Goal: Navigation & Orientation: Find specific page/section

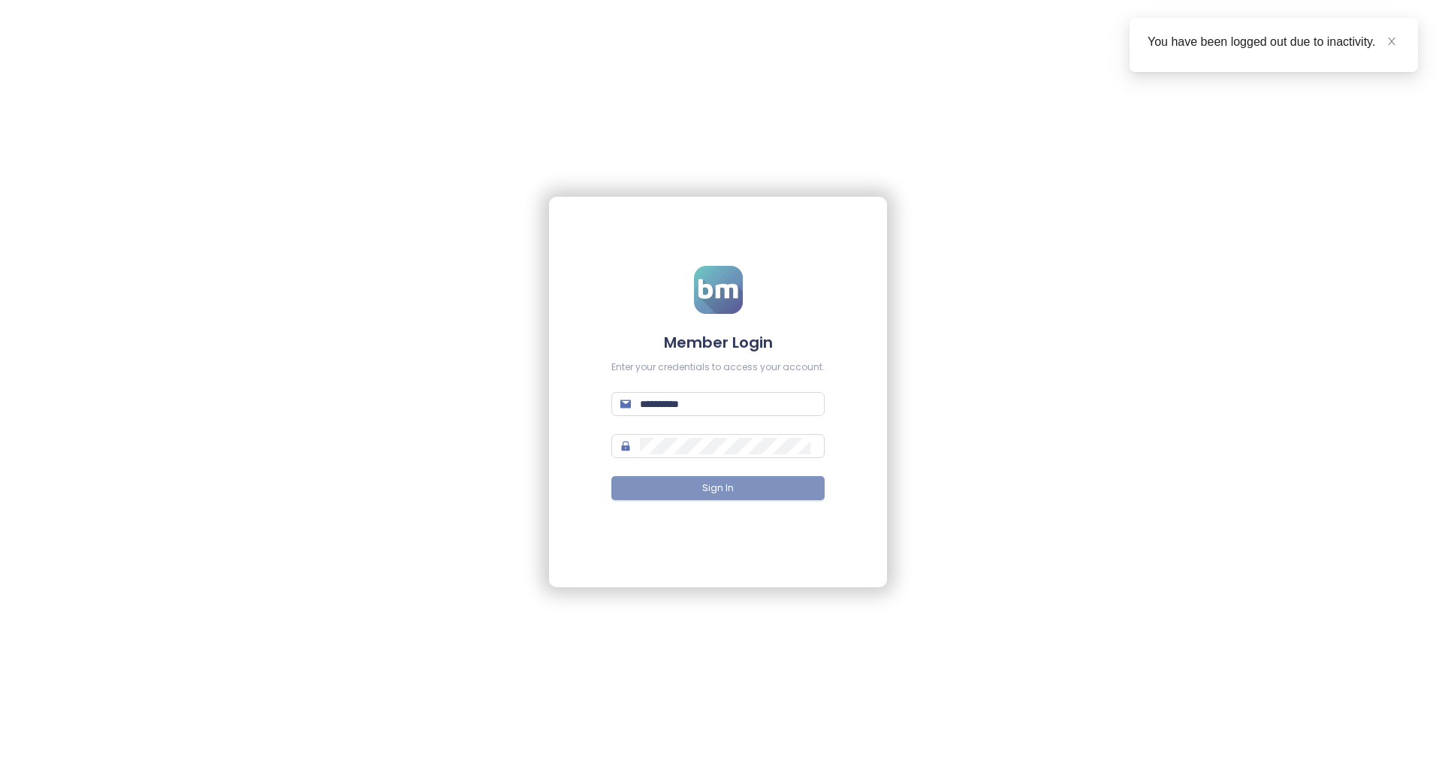
click at [705, 494] on span "Sign In" at bounding box center [718, 489] width 32 height 14
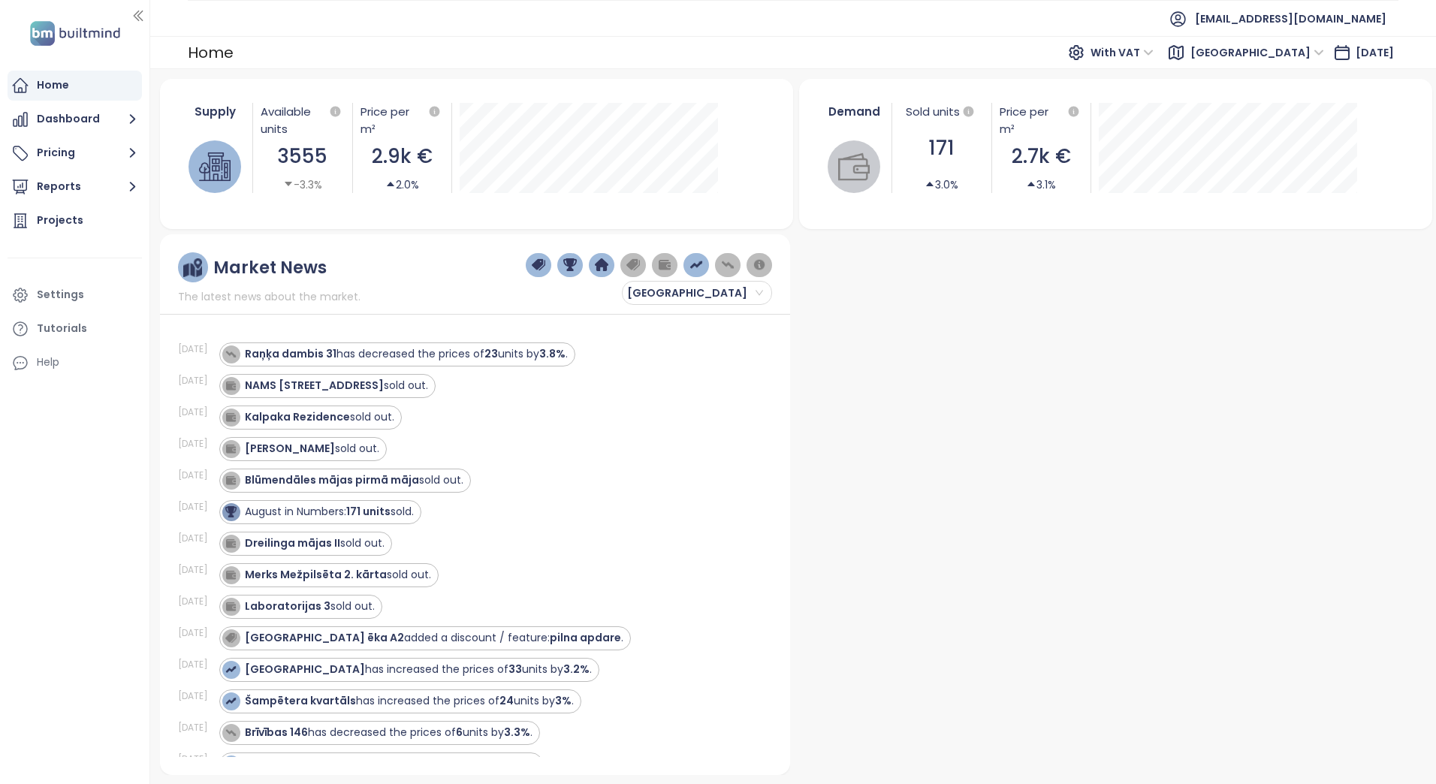
click at [1154, 50] on span "With VAT" at bounding box center [1122, 52] width 63 height 23
click at [76, 121] on button "Dashboard" at bounding box center [75, 119] width 134 height 30
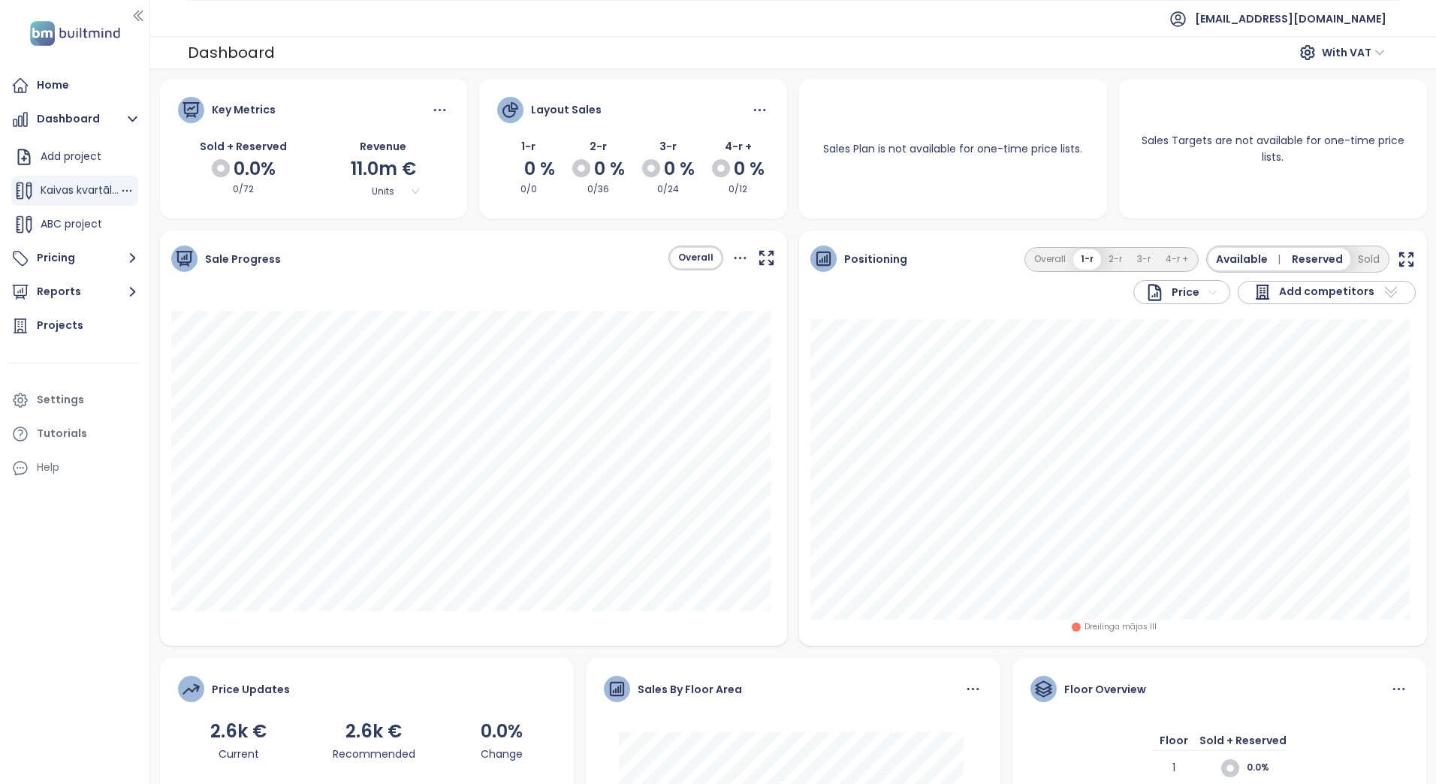
click at [74, 194] on span "Kaivas kvartāls 2" at bounding box center [84, 190] width 86 height 15
click at [70, 225] on span "ABC project" at bounding box center [72, 223] width 62 height 15
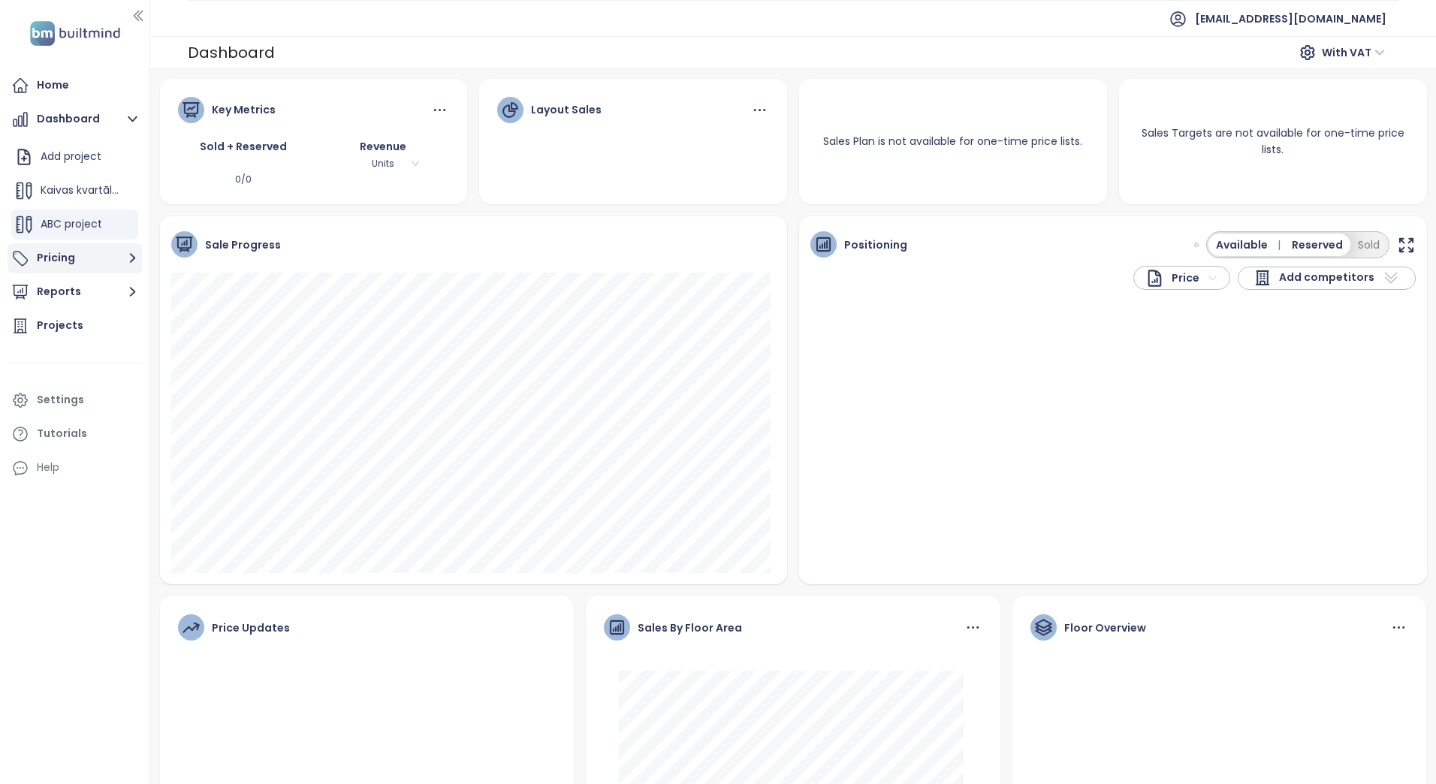
click at [56, 258] on button "Pricing" at bounding box center [75, 258] width 134 height 30
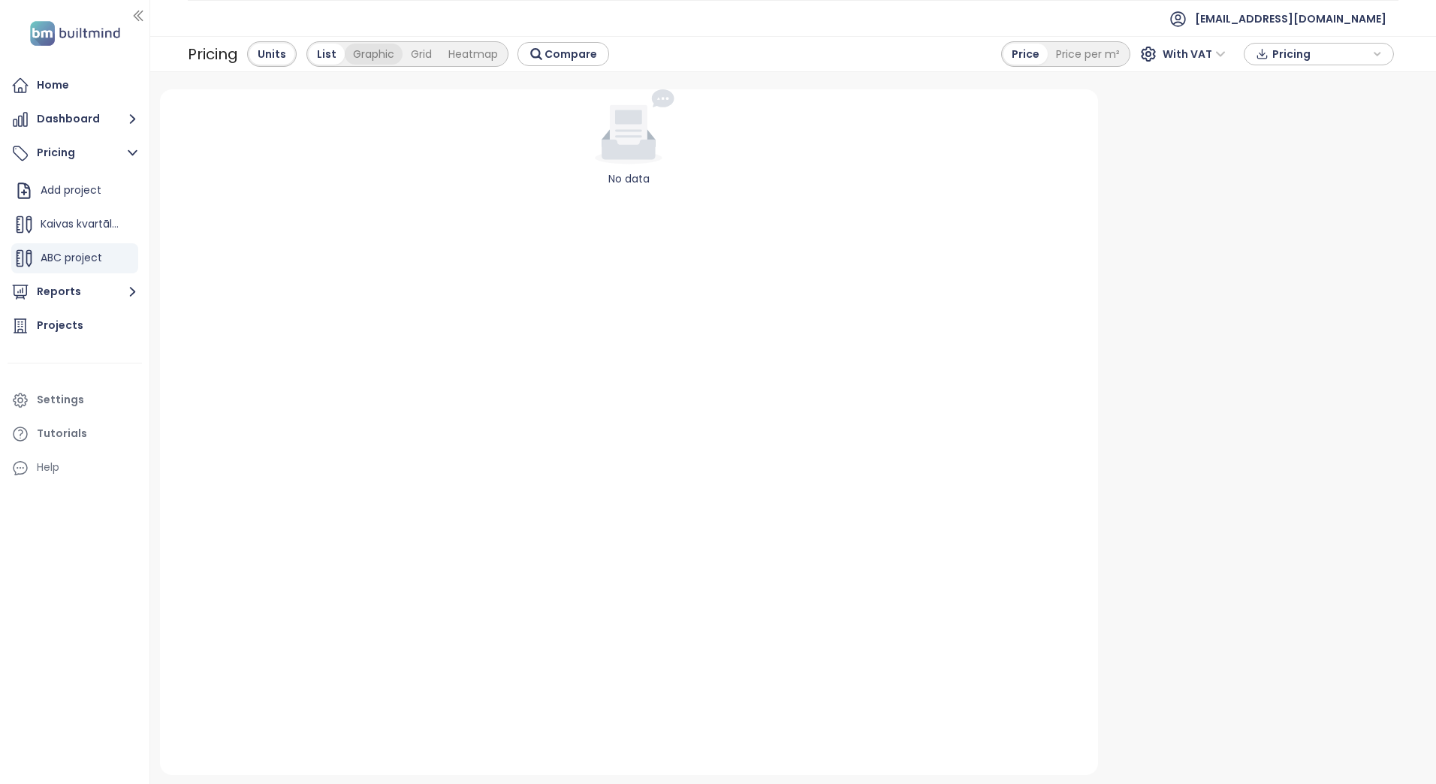
click at [369, 54] on div "Graphic" at bounding box center [374, 54] width 58 height 21
click at [77, 114] on button "Dashboard" at bounding box center [75, 119] width 134 height 30
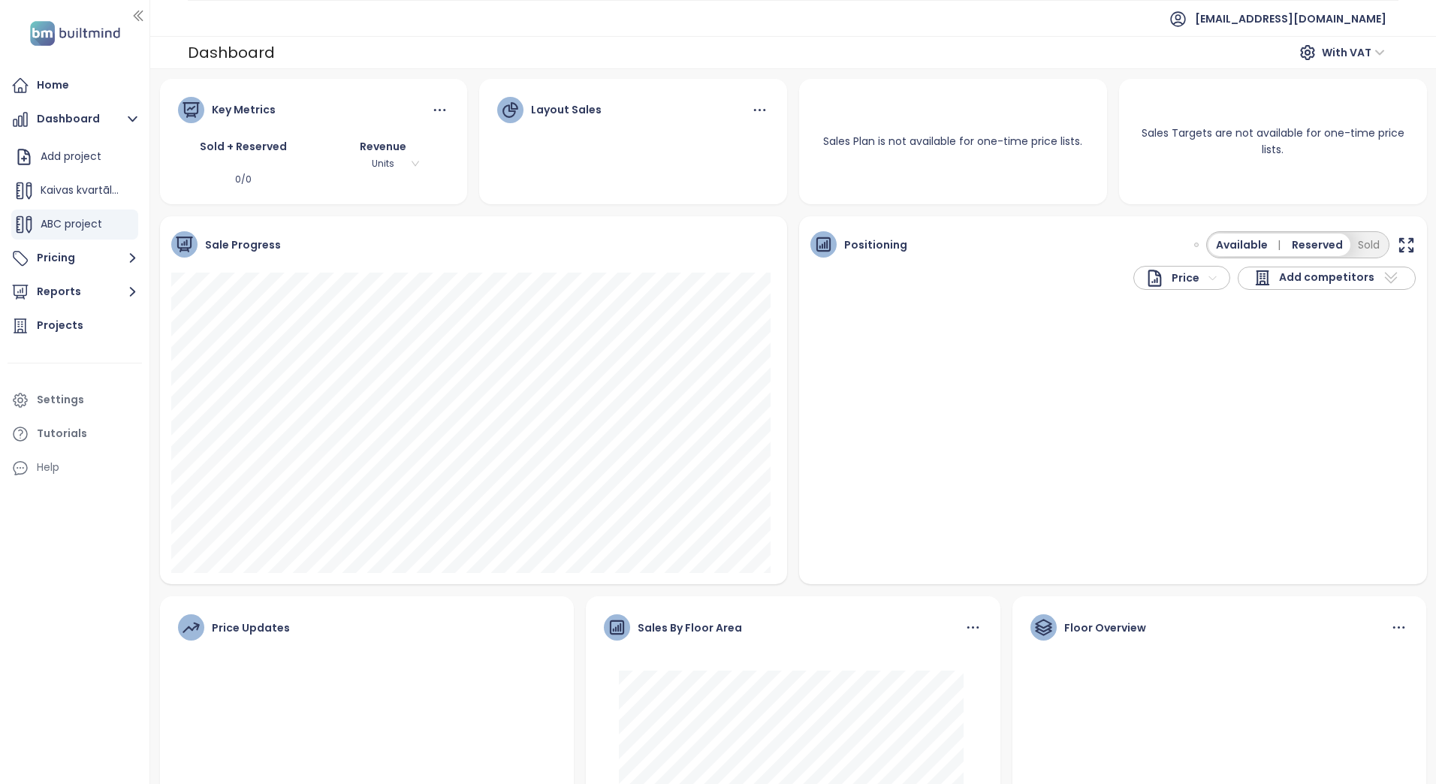
click at [751, 106] on icon at bounding box center [760, 110] width 19 height 19
click at [625, 158] on div "Layout Sales" at bounding box center [633, 142] width 308 height 126
click at [68, 92] on div "Home" at bounding box center [53, 85] width 32 height 19
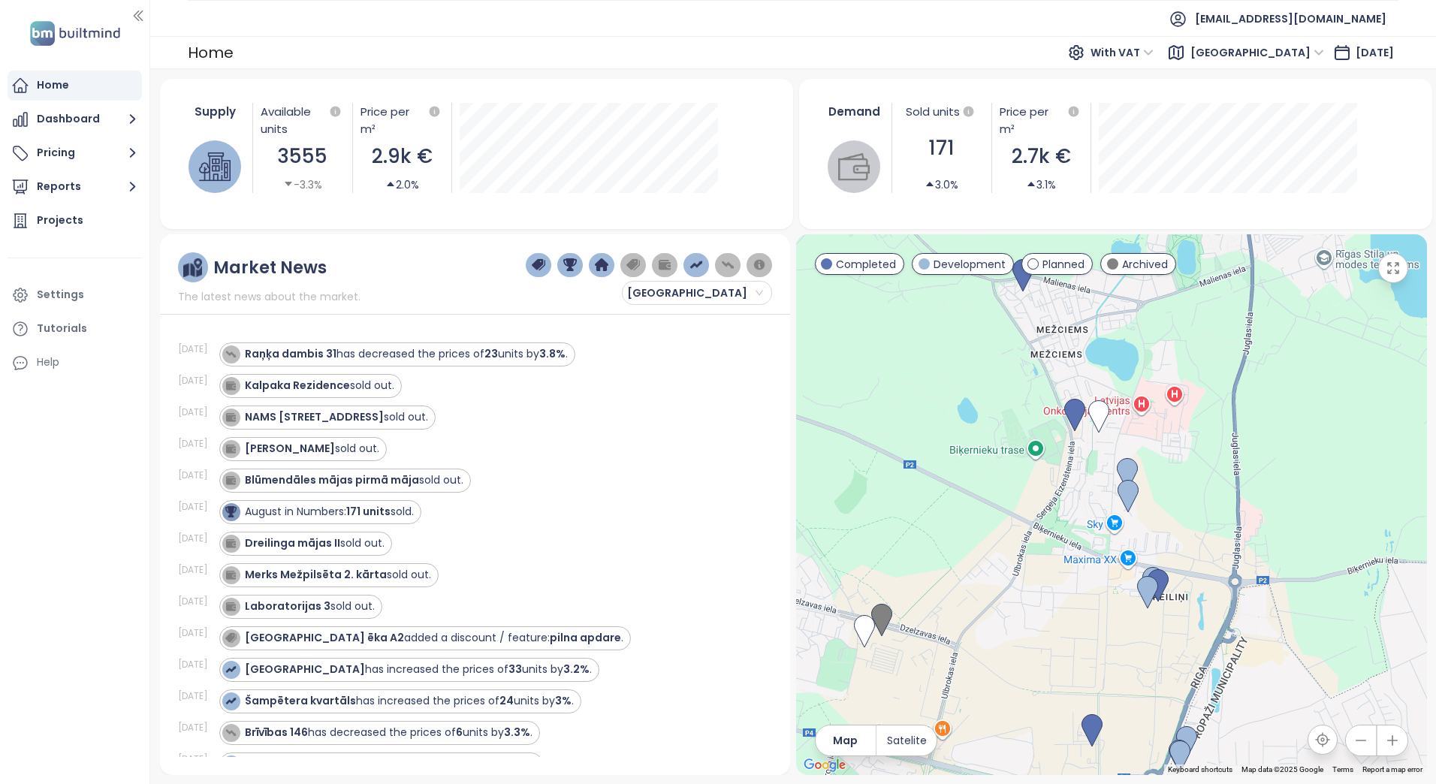
drag, startPoint x: 1142, startPoint y: 450, endPoint x: 1269, endPoint y: 729, distance: 306.3
click at [1271, 738] on div at bounding box center [1111, 504] width 631 height 541
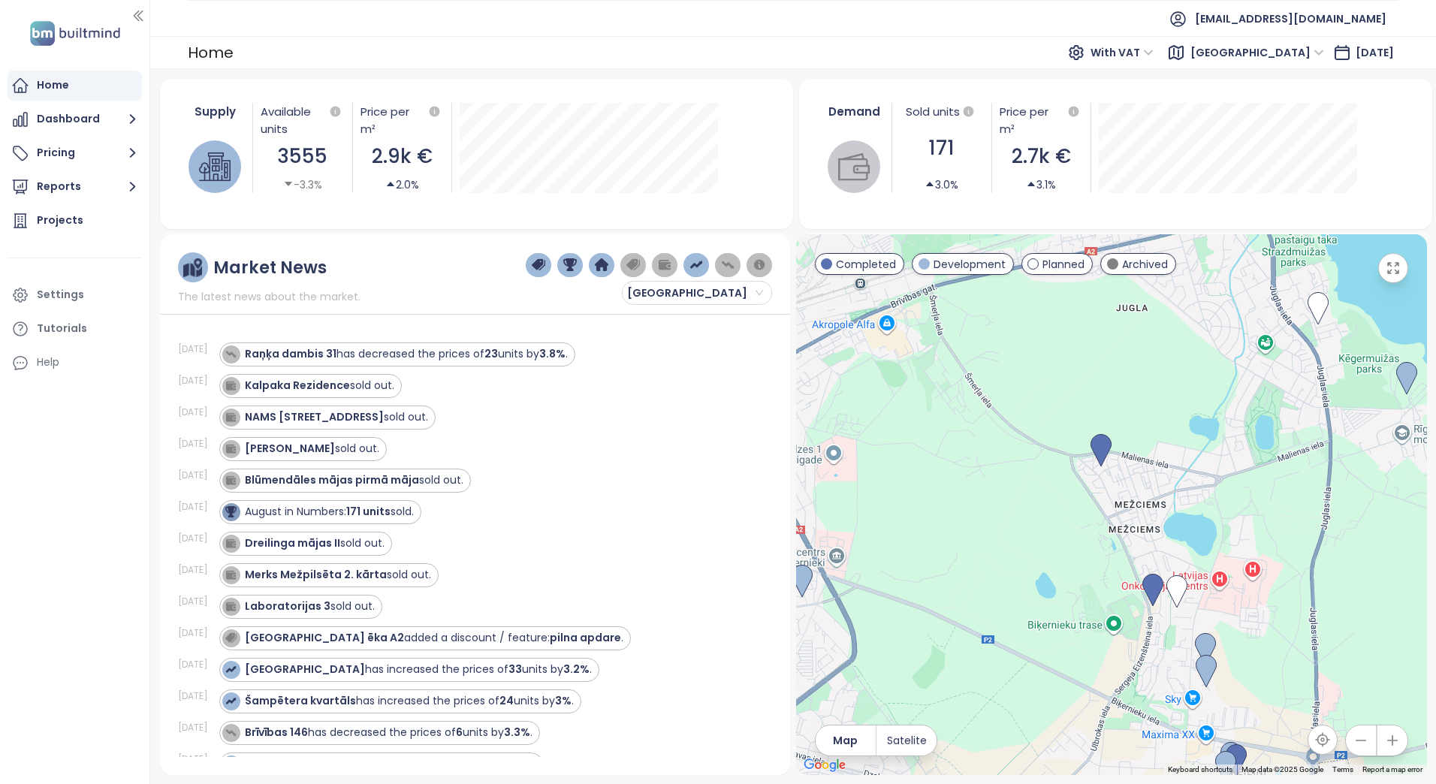
drag, startPoint x: 1201, startPoint y: 505, endPoint x: 1285, endPoint y: 693, distance: 206.5
click at [1285, 693] on div at bounding box center [1111, 504] width 631 height 541
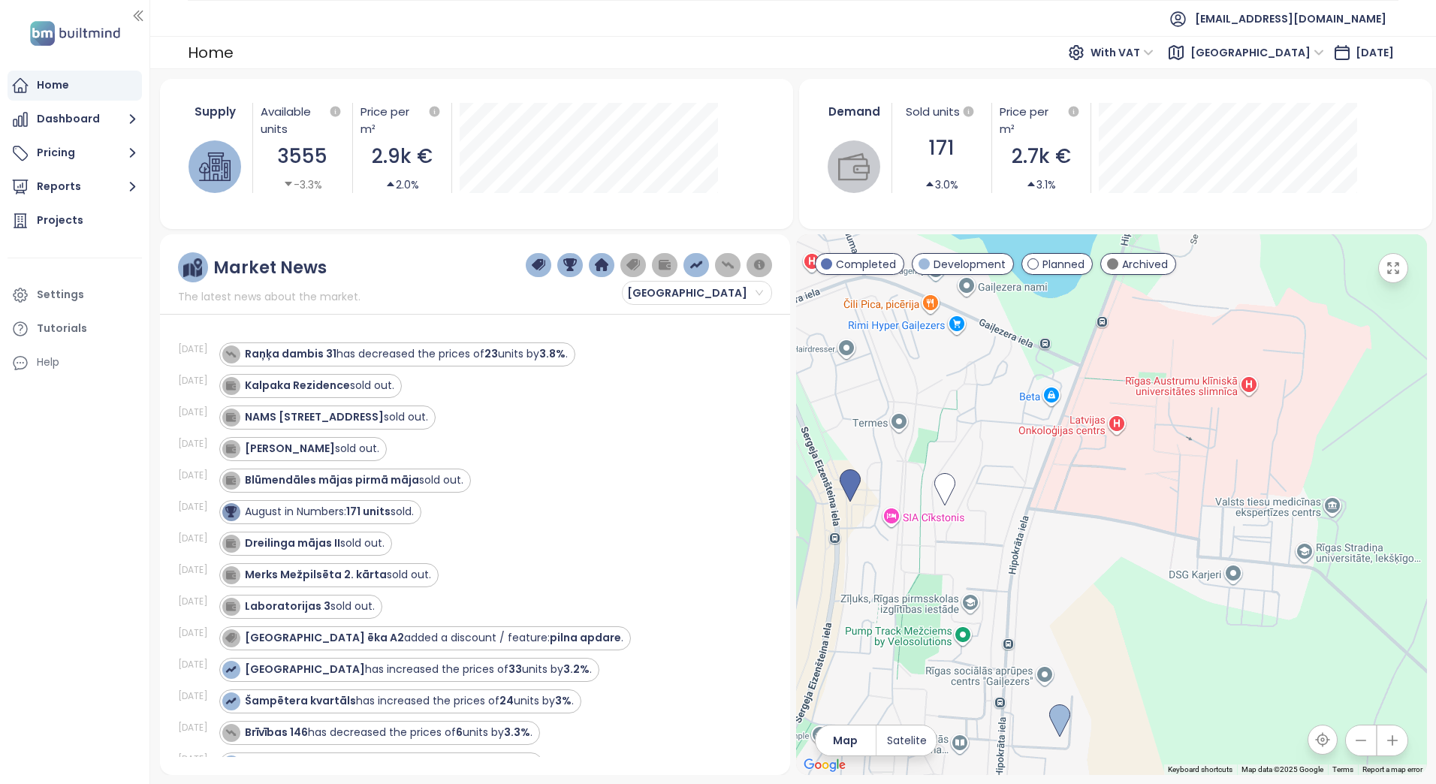
drag, startPoint x: 1304, startPoint y: 615, endPoint x: 1073, endPoint y: 121, distance: 545.8
click at [1072, 121] on div "Supply Available units 3555 -3.3% Price per m² 2.9k € 2.0% Demand Sold units 17…" at bounding box center [793, 427] width 1267 height 696
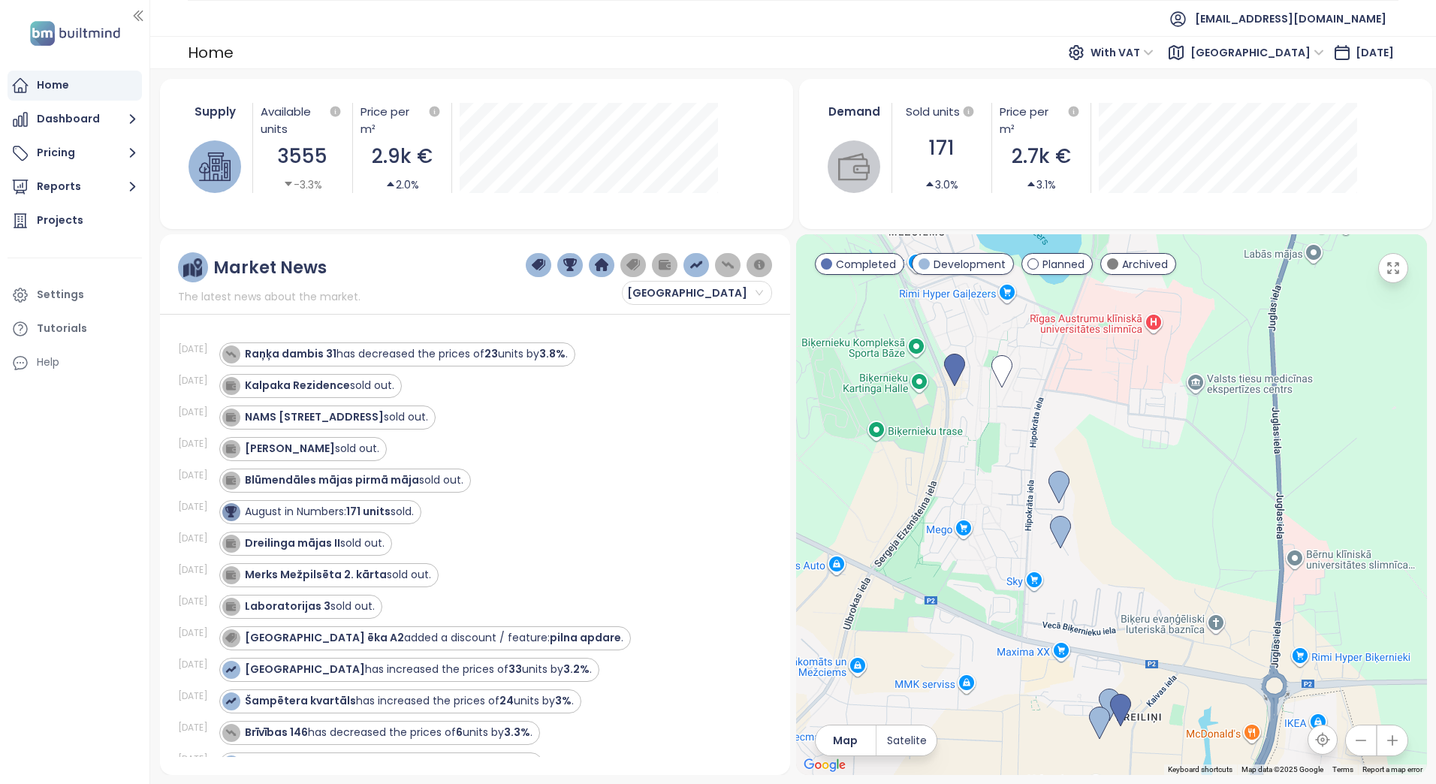
drag, startPoint x: 1074, startPoint y: 538, endPoint x: 1102, endPoint y: 457, distance: 85.8
click at [1102, 457] on div at bounding box center [1111, 504] width 631 height 541
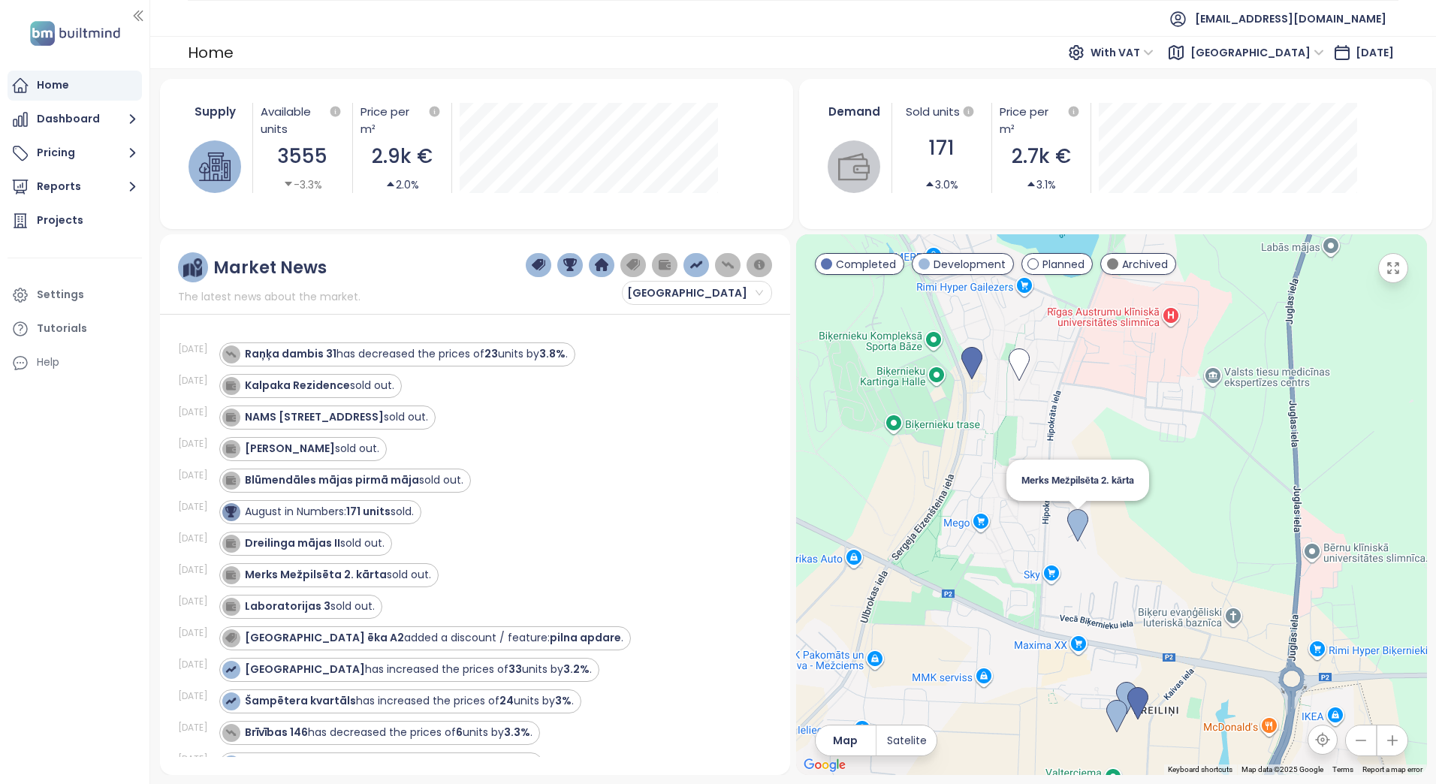
click at [1080, 530] on img at bounding box center [1078, 525] width 21 height 33
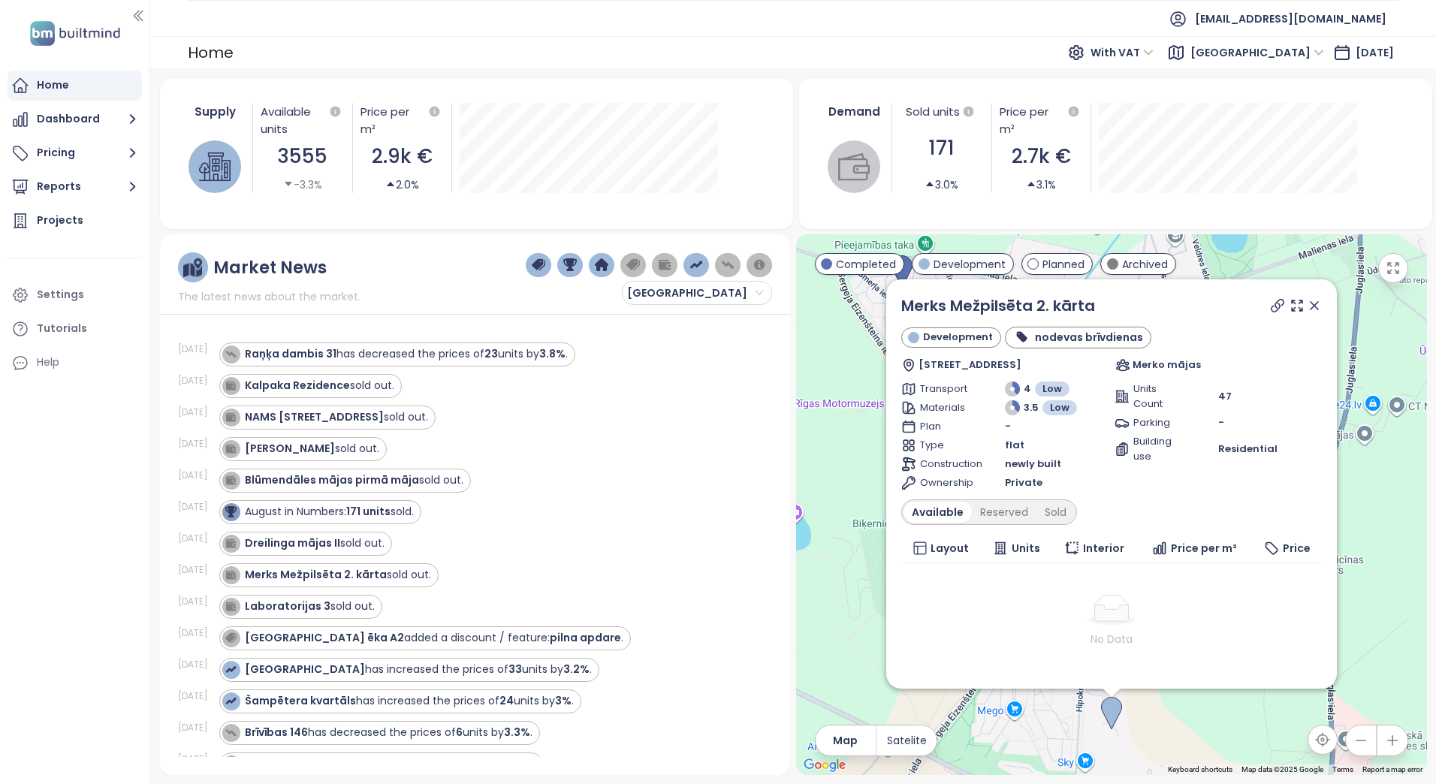
click at [1311, 304] on icon at bounding box center [1315, 306] width 8 height 8
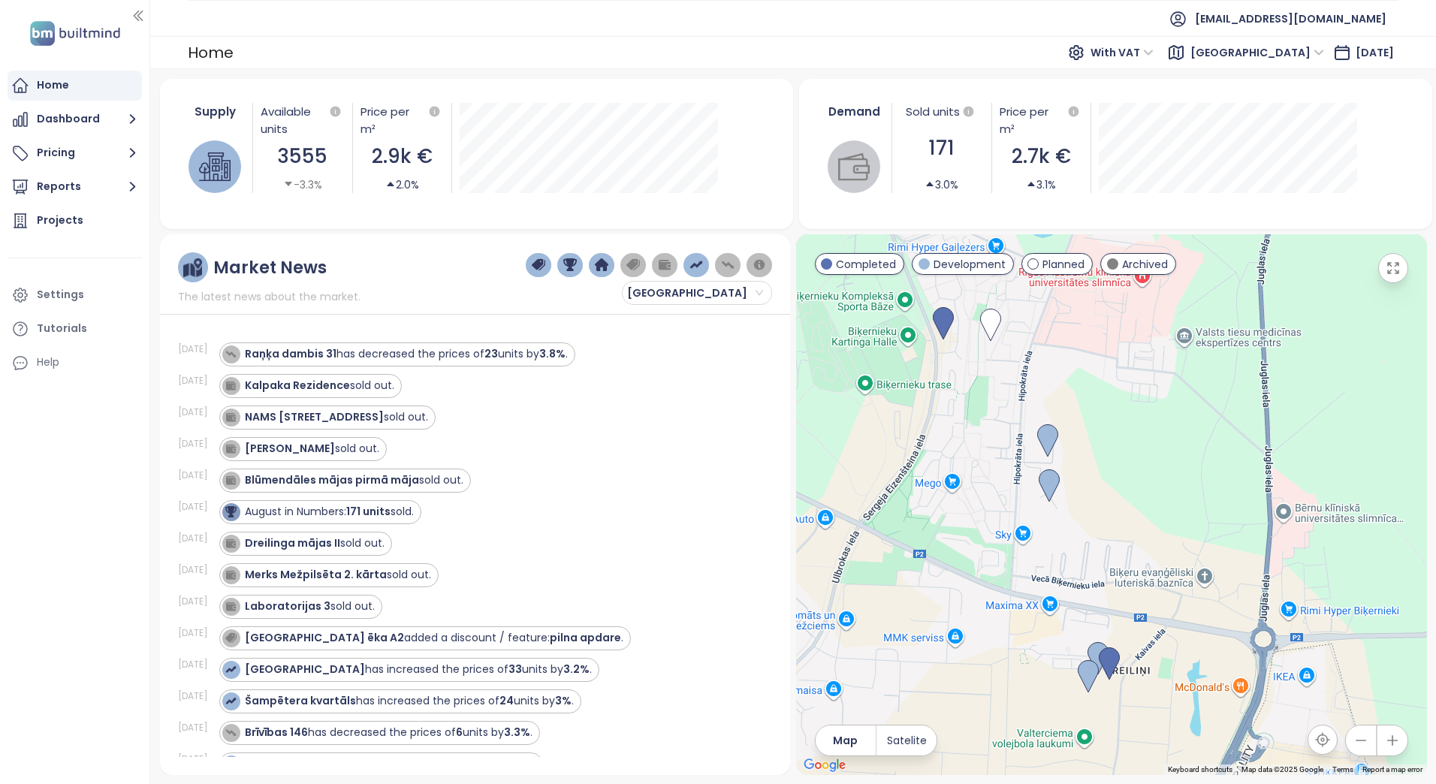
drag, startPoint x: 1185, startPoint y: 613, endPoint x: 1133, endPoint y: 404, distance: 215.2
click at [1133, 404] on div at bounding box center [1111, 504] width 631 height 541
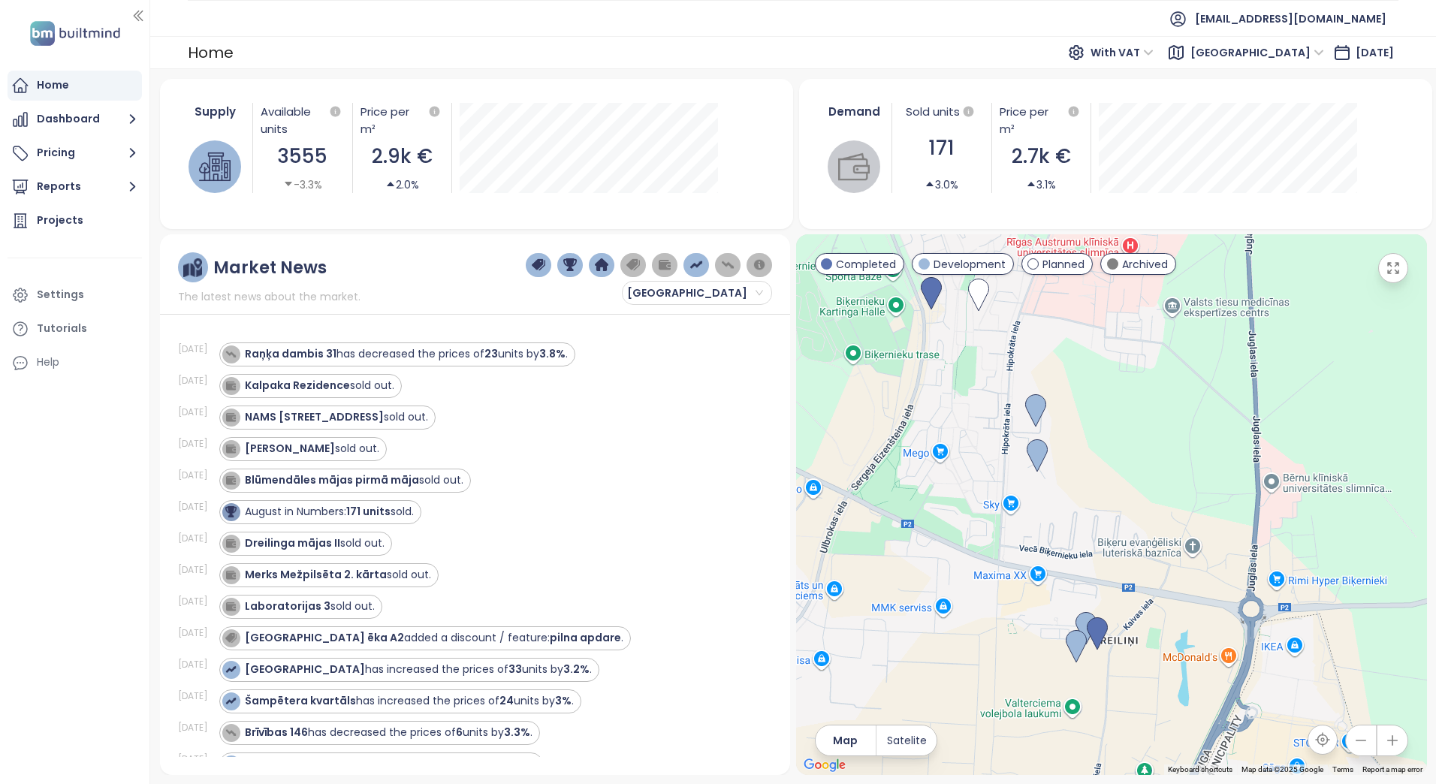
drag, startPoint x: 1182, startPoint y: 545, endPoint x: 1104, endPoint y: 328, distance: 229.8
click at [1104, 328] on div at bounding box center [1111, 504] width 631 height 541
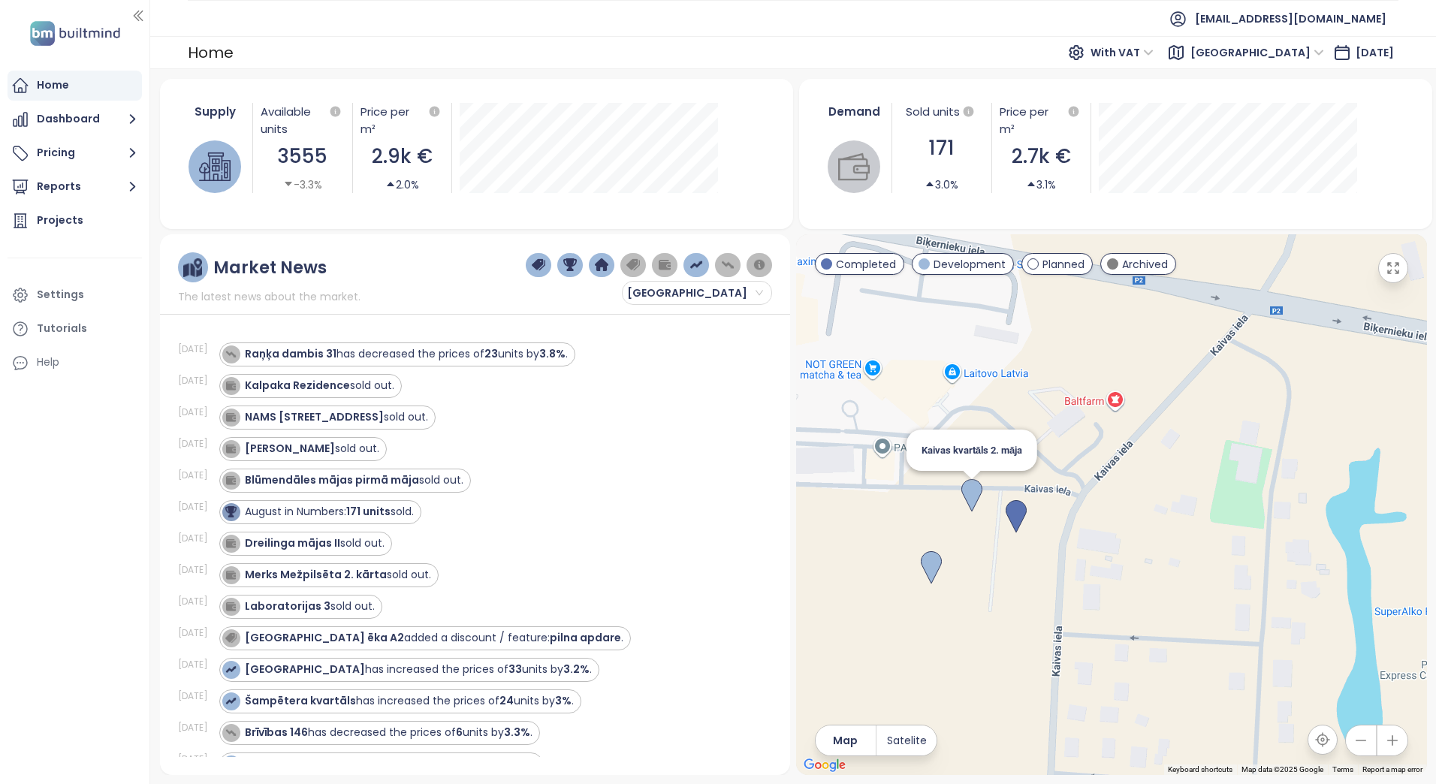
click at [969, 492] on img at bounding box center [972, 495] width 21 height 33
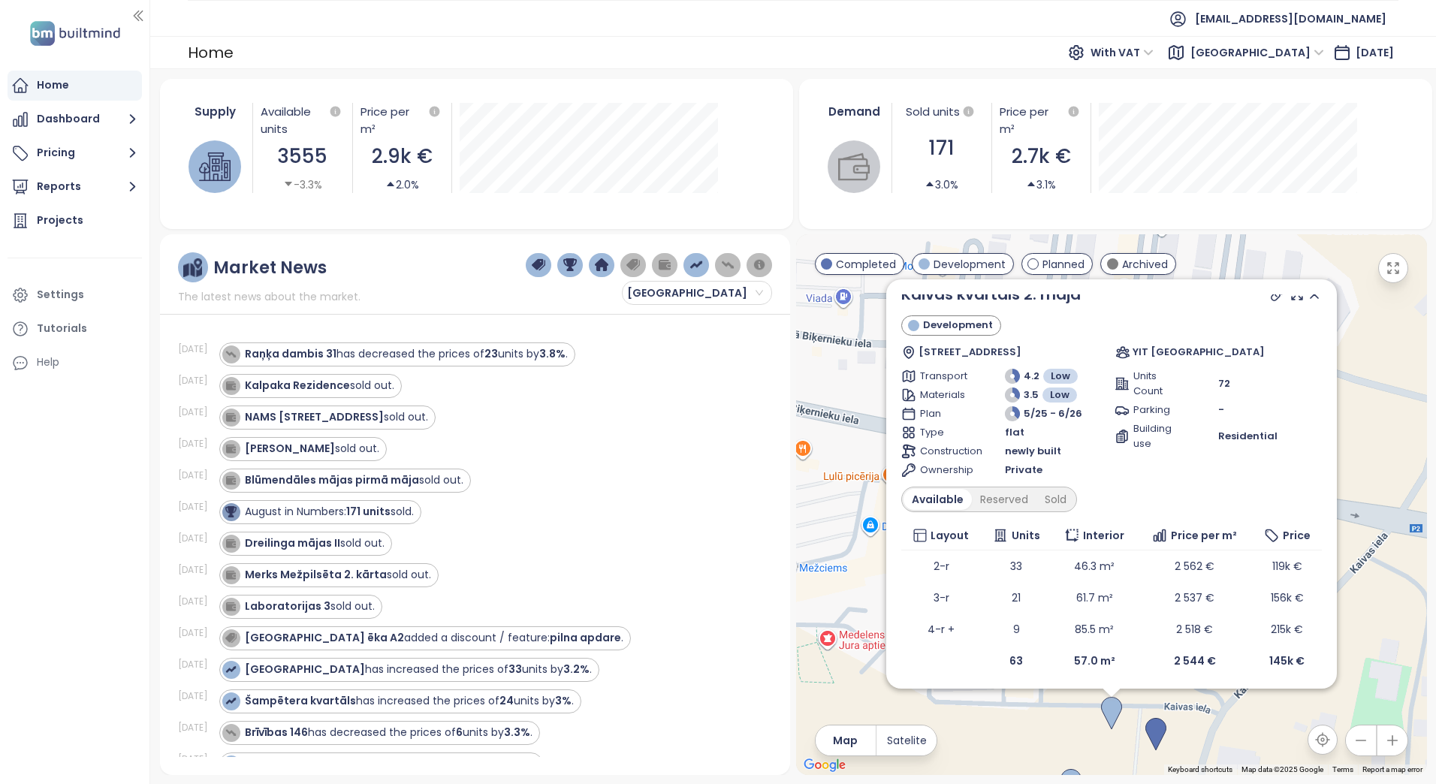
scroll to position [14, 0]
click at [1396, 368] on div "Kaivas kvartāls 2. māja Development [STREET_ADDRESS] Transport 4.2 Low Material…" at bounding box center [1111, 504] width 631 height 541
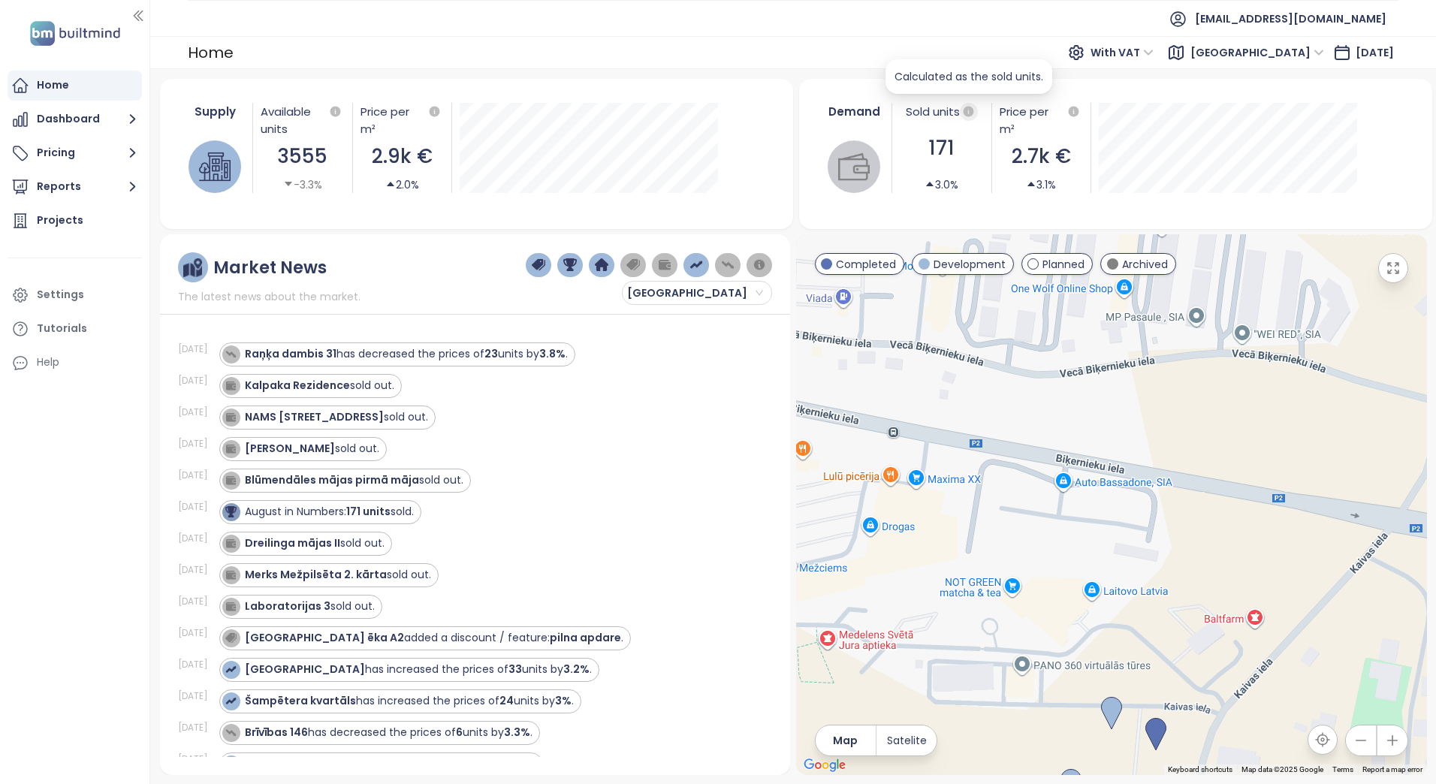
click at [968, 110] on icon "button" at bounding box center [969, 111] width 11 height 11
